Goal: Find specific fact: Find specific fact

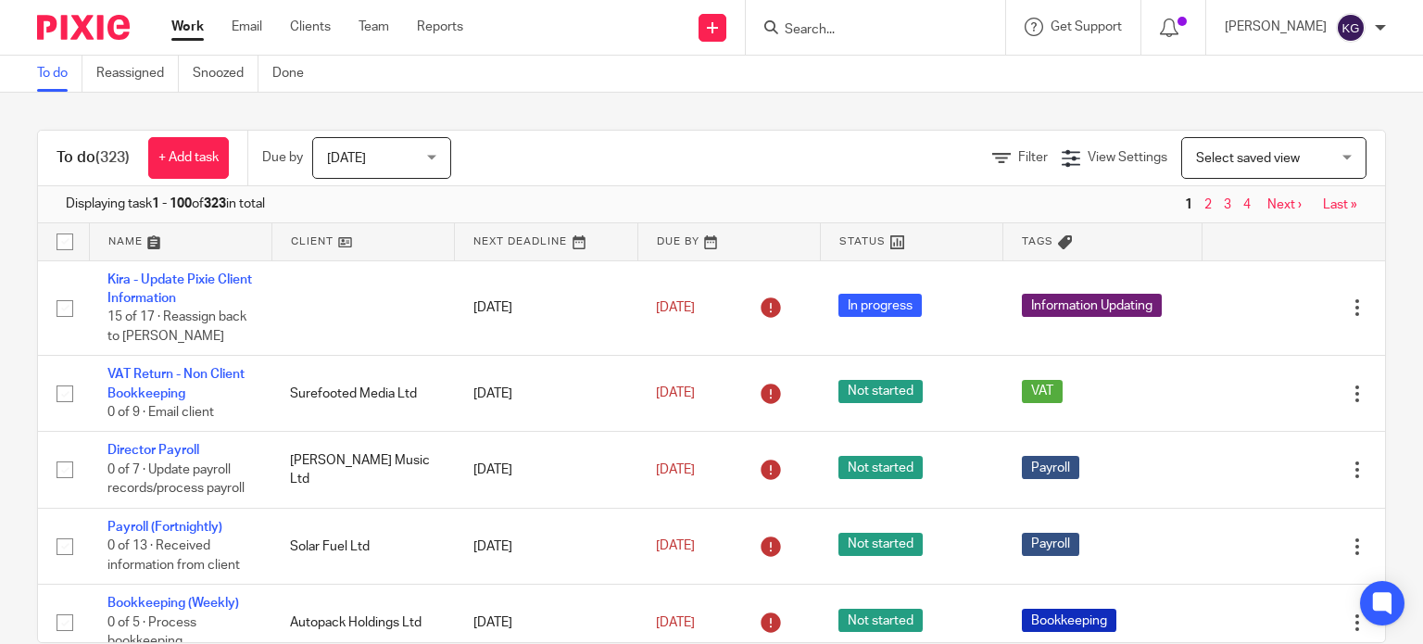
click at [908, 57] on body "Work Email Clients Team Reports Work Email Clients Team Reports Settings Send n…" at bounding box center [711, 322] width 1423 height 644
click at [904, 41] on div at bounding box center [875, 27] width 259 height 55
click at [888, 32] on input "Search" at bounding box center [866, 30] width 167 height 17
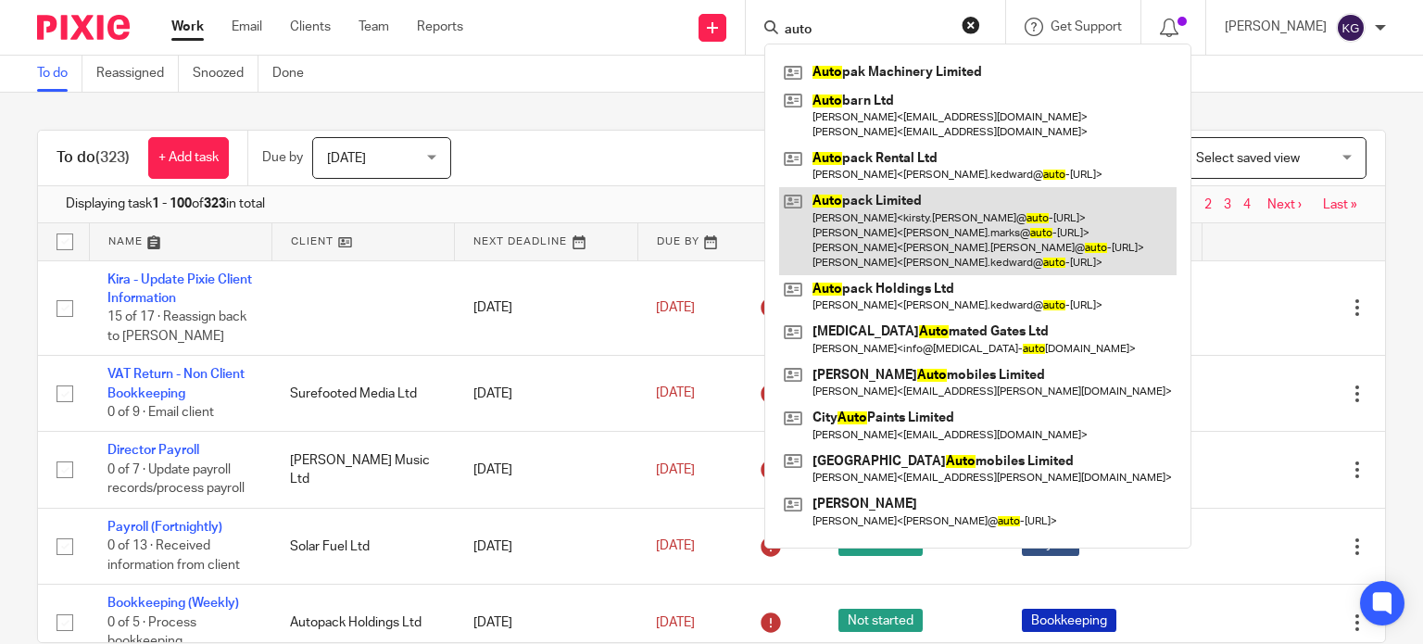
type input "auto"
click at [890, 204] on link at bounding box center [978, 231] width 398 height 88
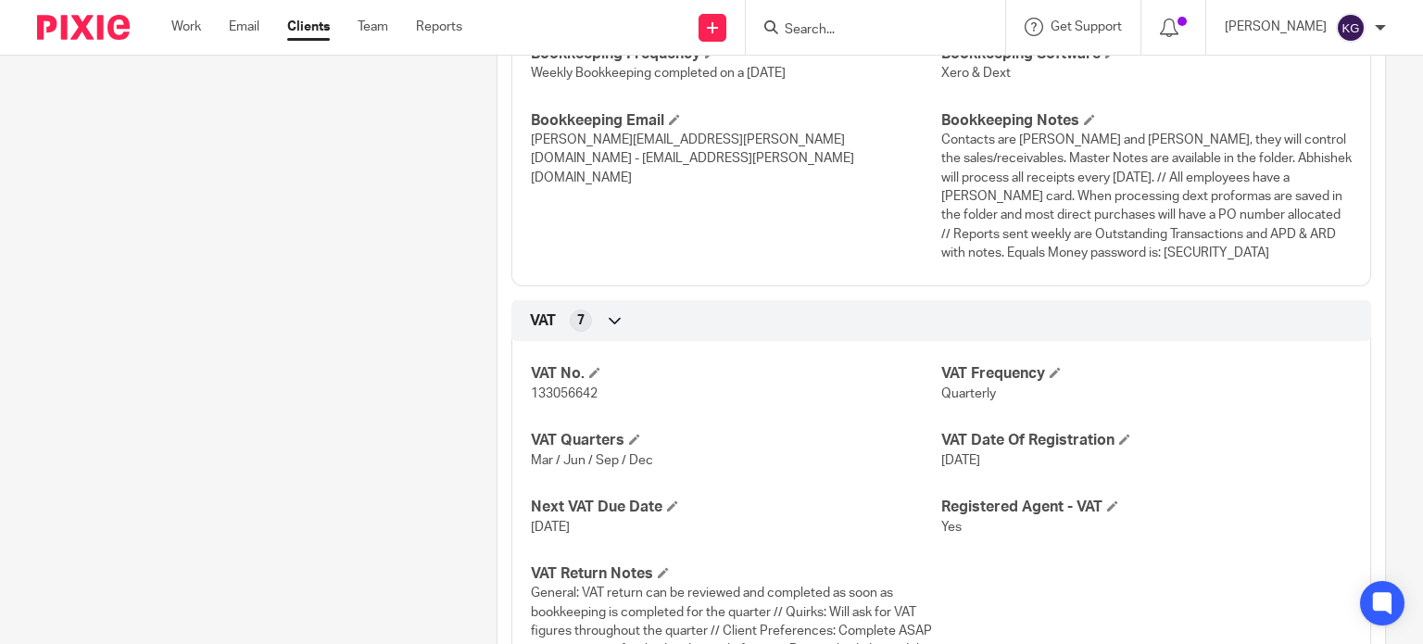
scroll to position [1853, 0]
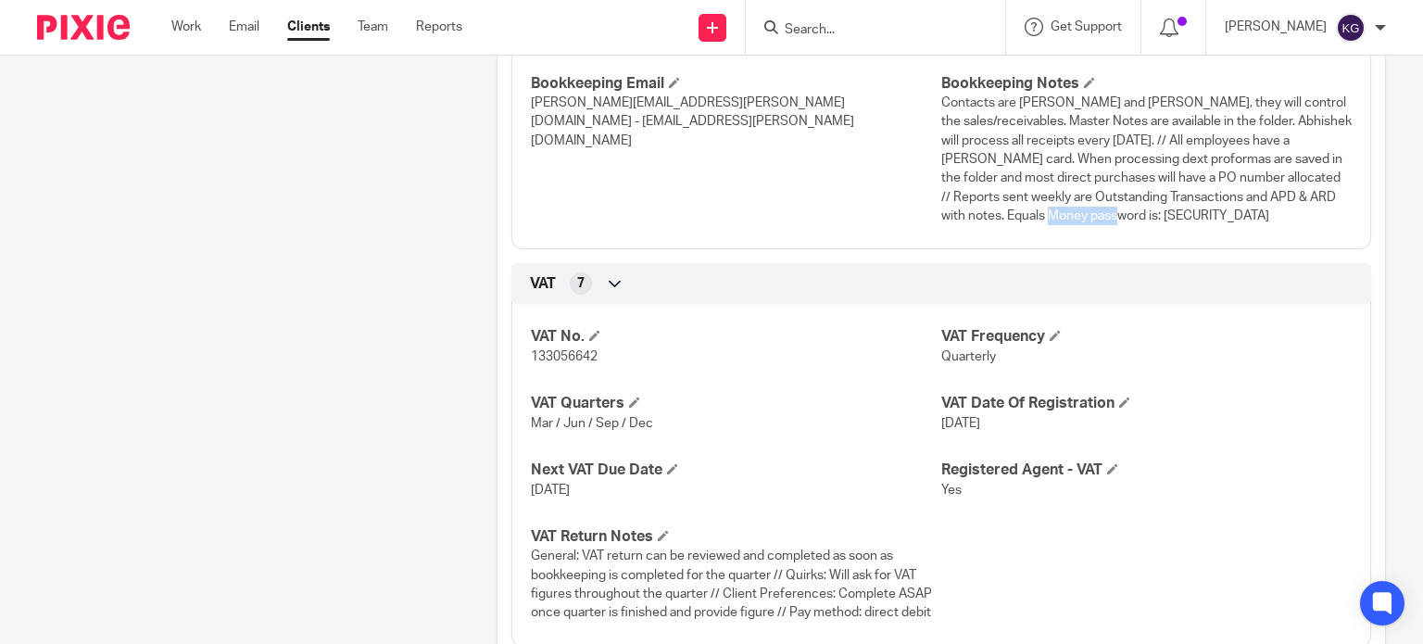
drag, startPoint x: 1168, startPoint y: 216, endPoint x: 1094, endPoint y: 212, distance: 74.2
click at [1094, 212] on span "Contacts are Debbie and Kirsty, they will control the sales/receivables. Master…" at bounding box center [1147, 159] width 411 height 126
copy span "Thompson25"
